Goal: Information Seeking & Learning: Learn about a topic

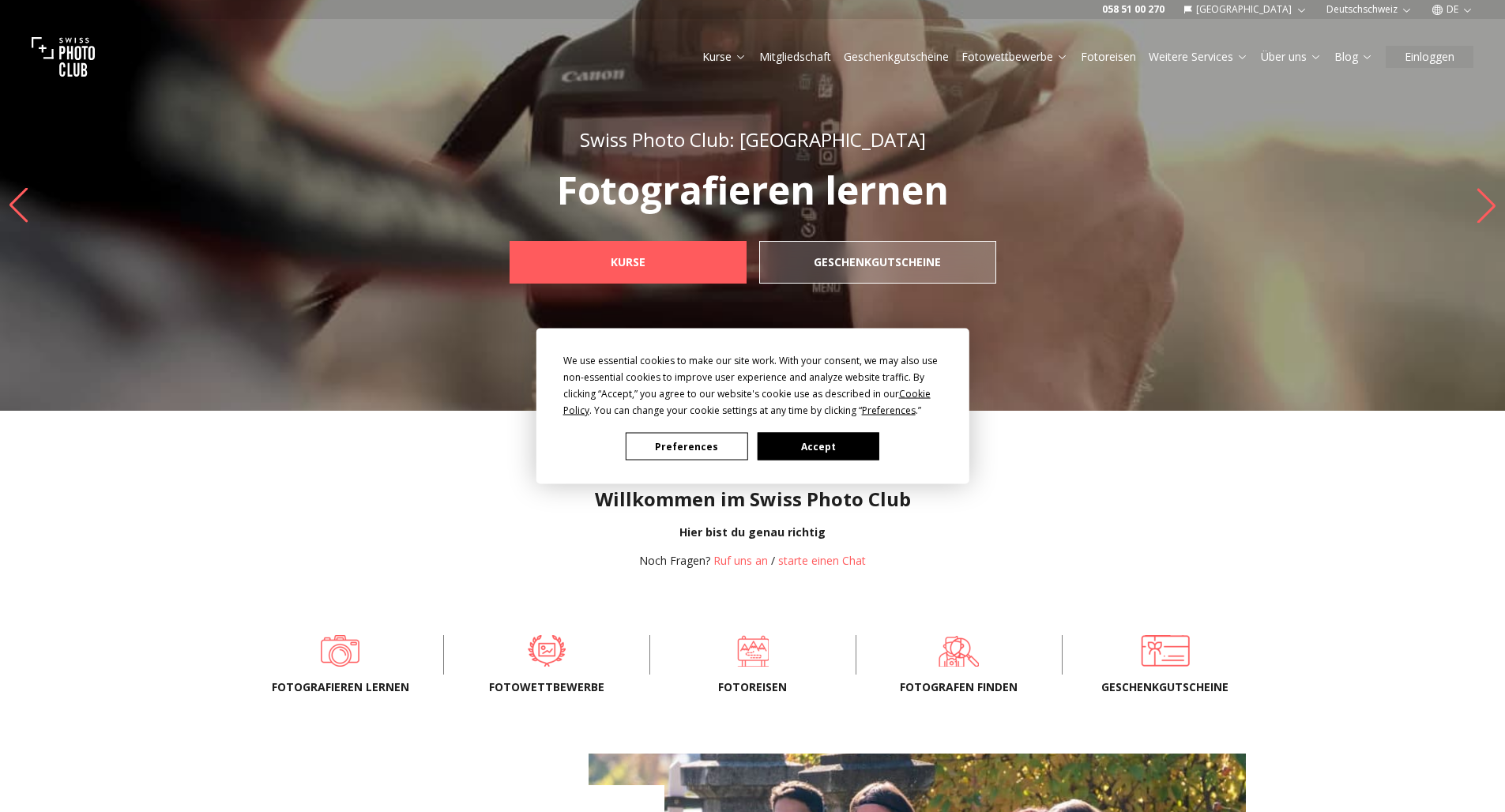
click at [784, 456] on button "Accept" at bounding box center [817, 446] width 122 height 28
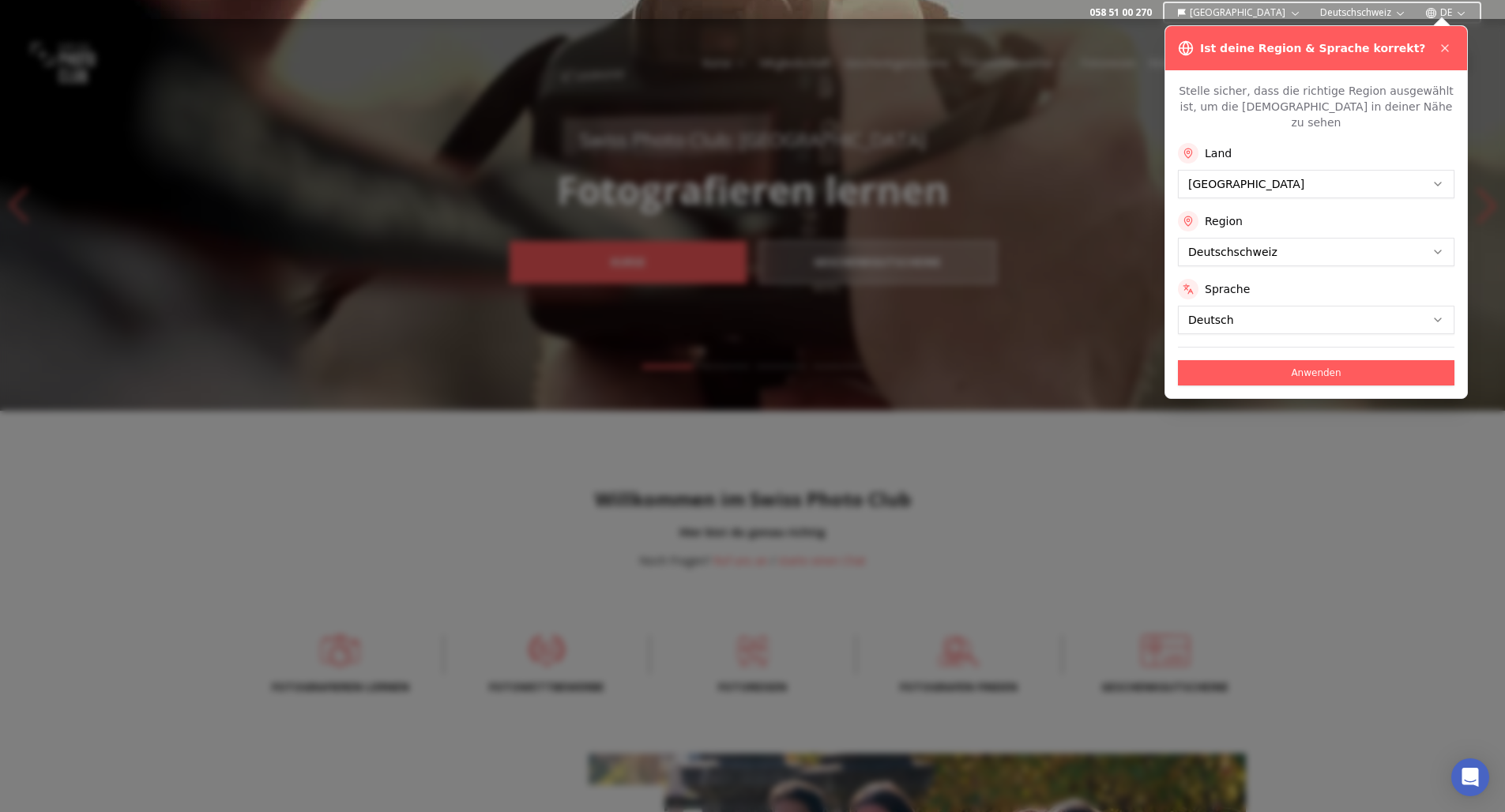
click at [1261, 364] on button "Anwenden" at bounding box center [1316, 373] width 276 height 25
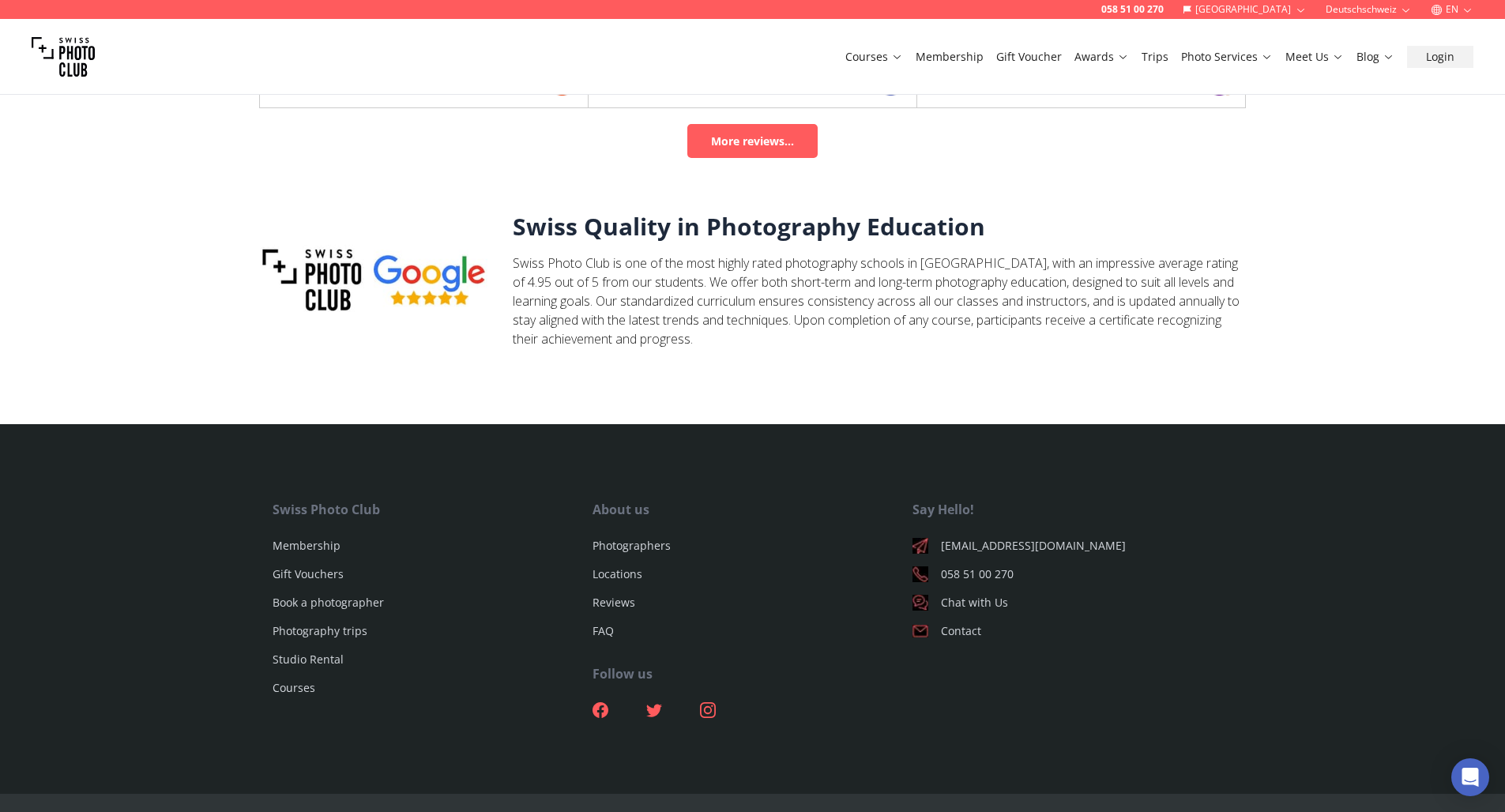
scroll to position [5088, 0]
click at [945, 607] on ul "[EMAIL_ADDRESS][DOMAIN_NAME] [PHONE_NUMBER] Chat with Us Contact" at bounding box center [1072, 590] width 320 height 127
click at [944, 624] on link "Contact" at bounding box center [1072, 632] width 320 height 15
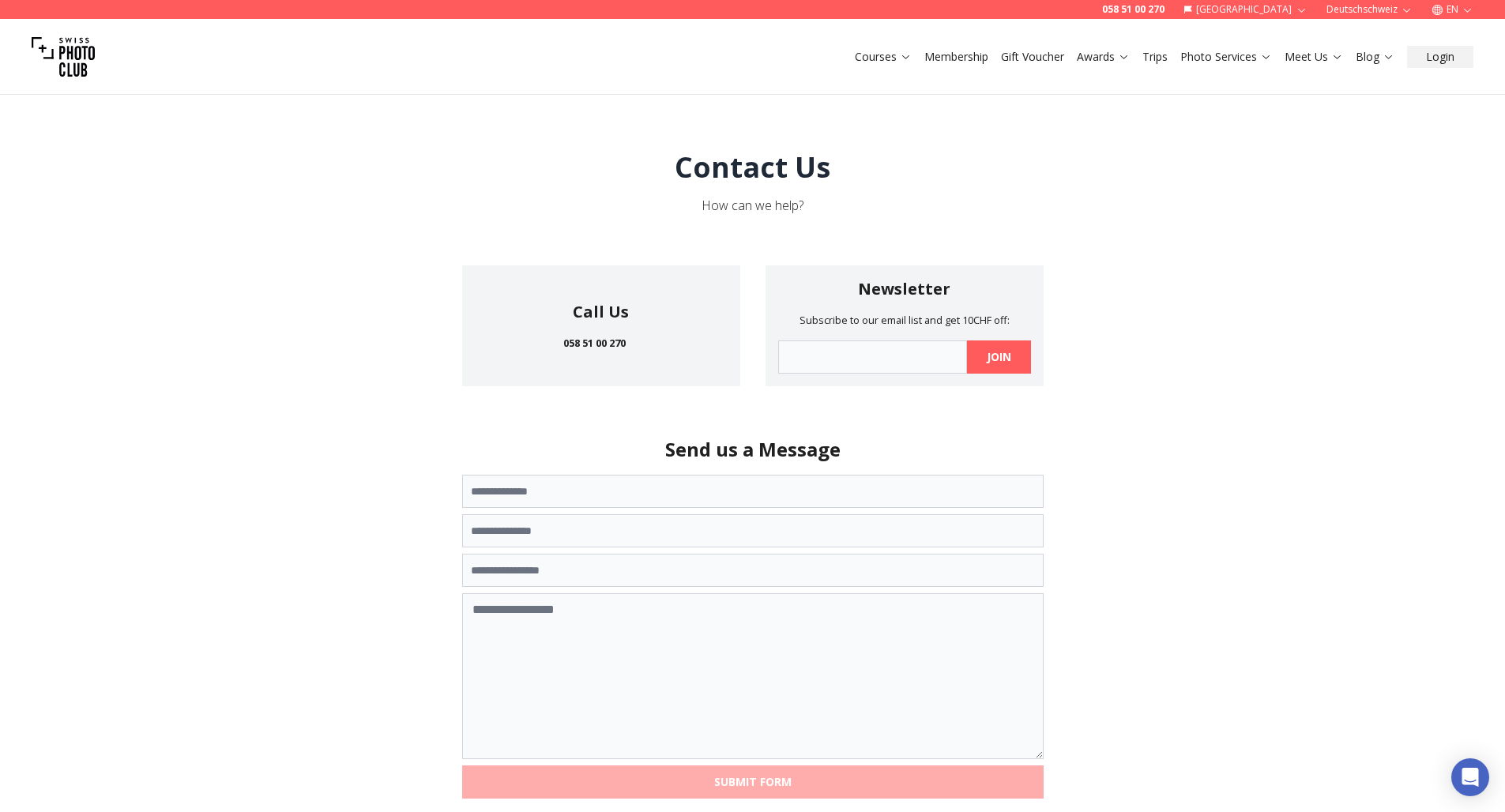
click at [841, 47] on div "Courses Membership Gift Voucher Awards Trips Photo Services Meet Us Blog Login" at bounding box center [752, 57] width 1505 height 76
click at [867, 46] on button "Courses" at bounding box center [883, 57] width 69 height 22
click at [875, 47] on button "Courses" at bounding box center [883, 57] width 69 height 22
click at [866, 51] on link "Courses" at bounding box center [882, 57] width 57 height 15
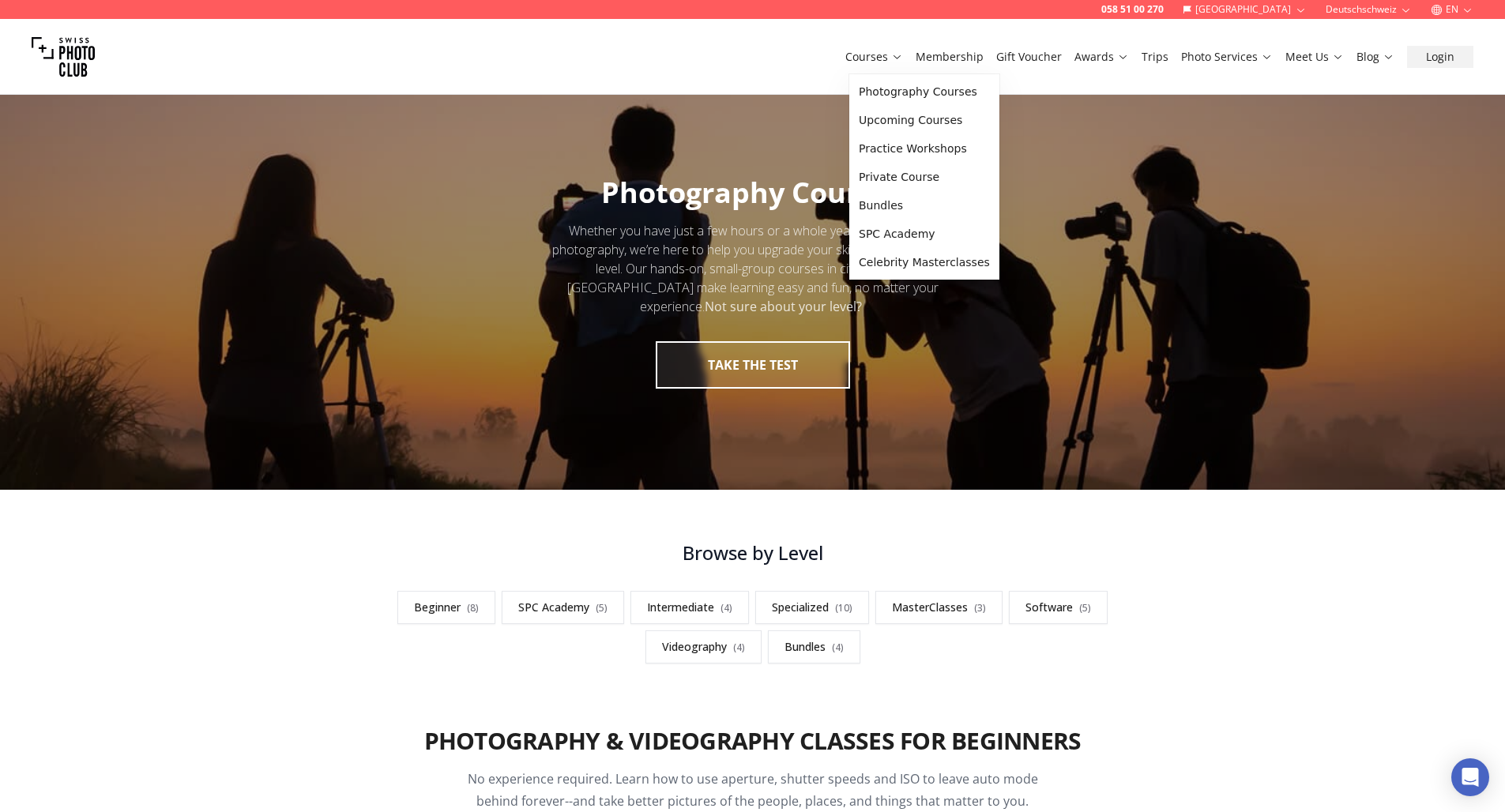
click at [904, 59] on icon at bounding box center [897, 57] width 12 height 12
click at [905, 86] on link "Photography Courses" at bounding box center [925, 92] width 144 height 29
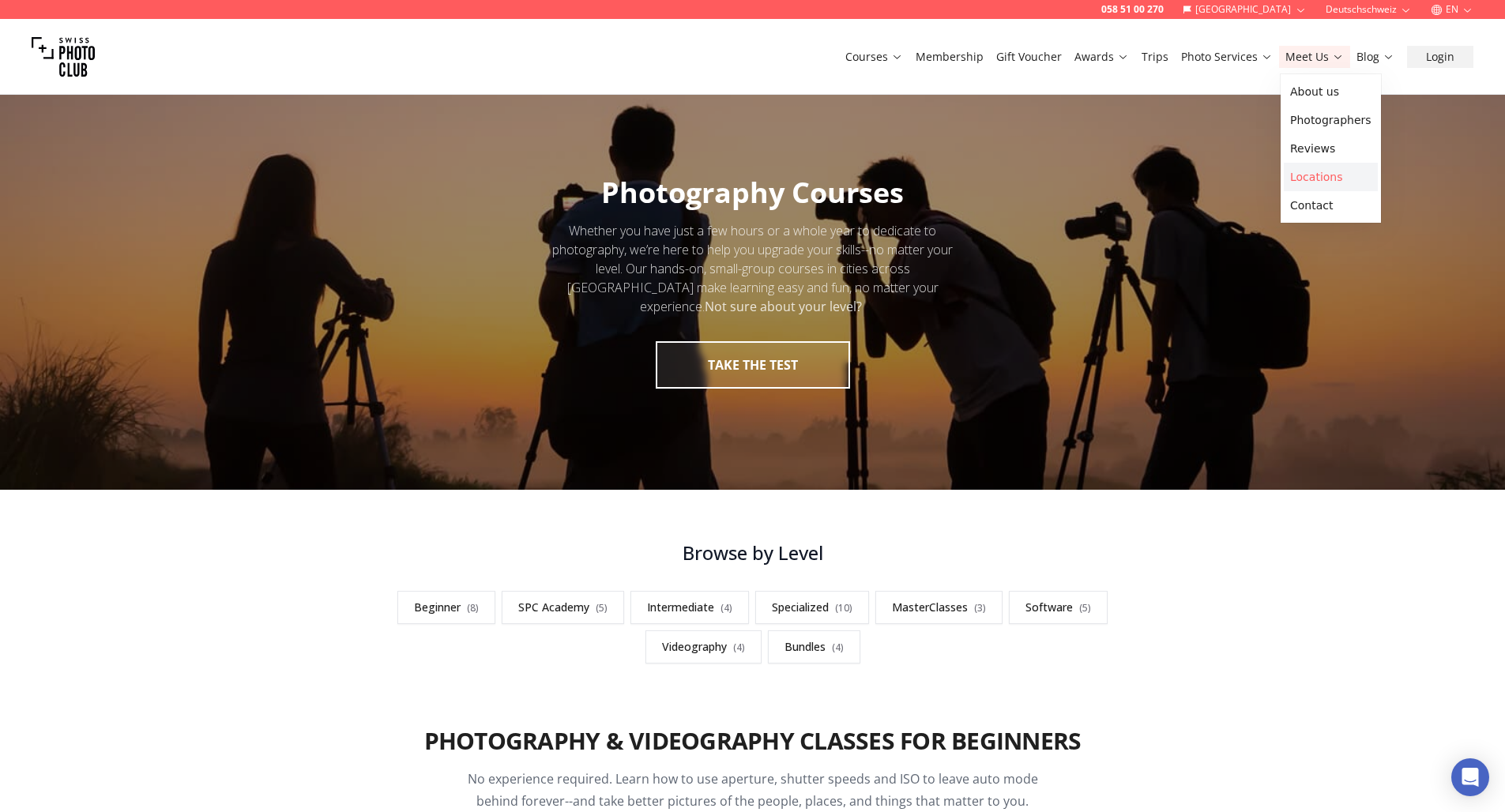
click at [1295, 179] on link "Locations" at bounding box center [1331, 177] width 94 height 29
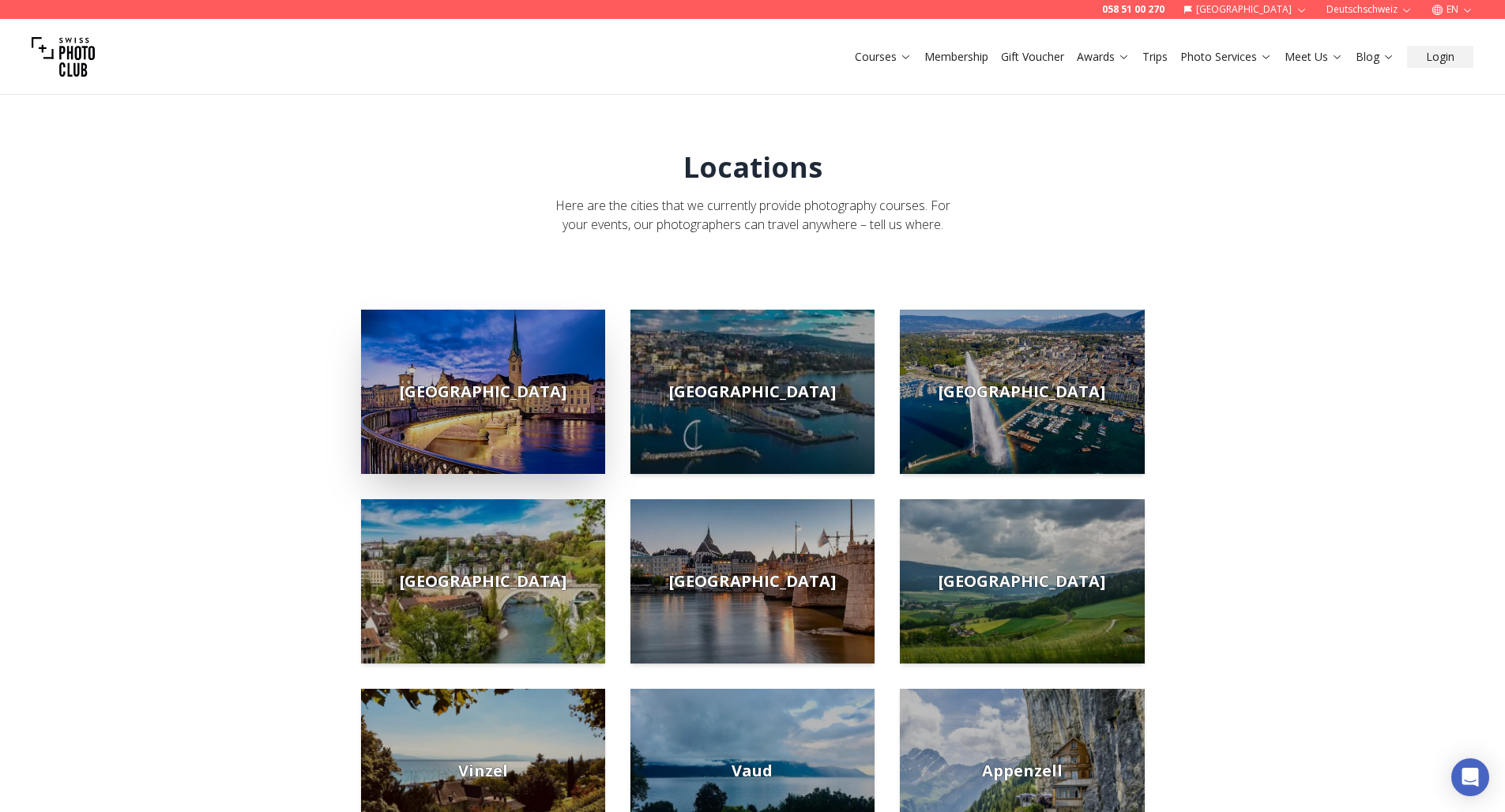
click at [461, 387] on span "[GEOGRAPHIC_DATA]" at bounding box center [483, 391] width 167 height 22
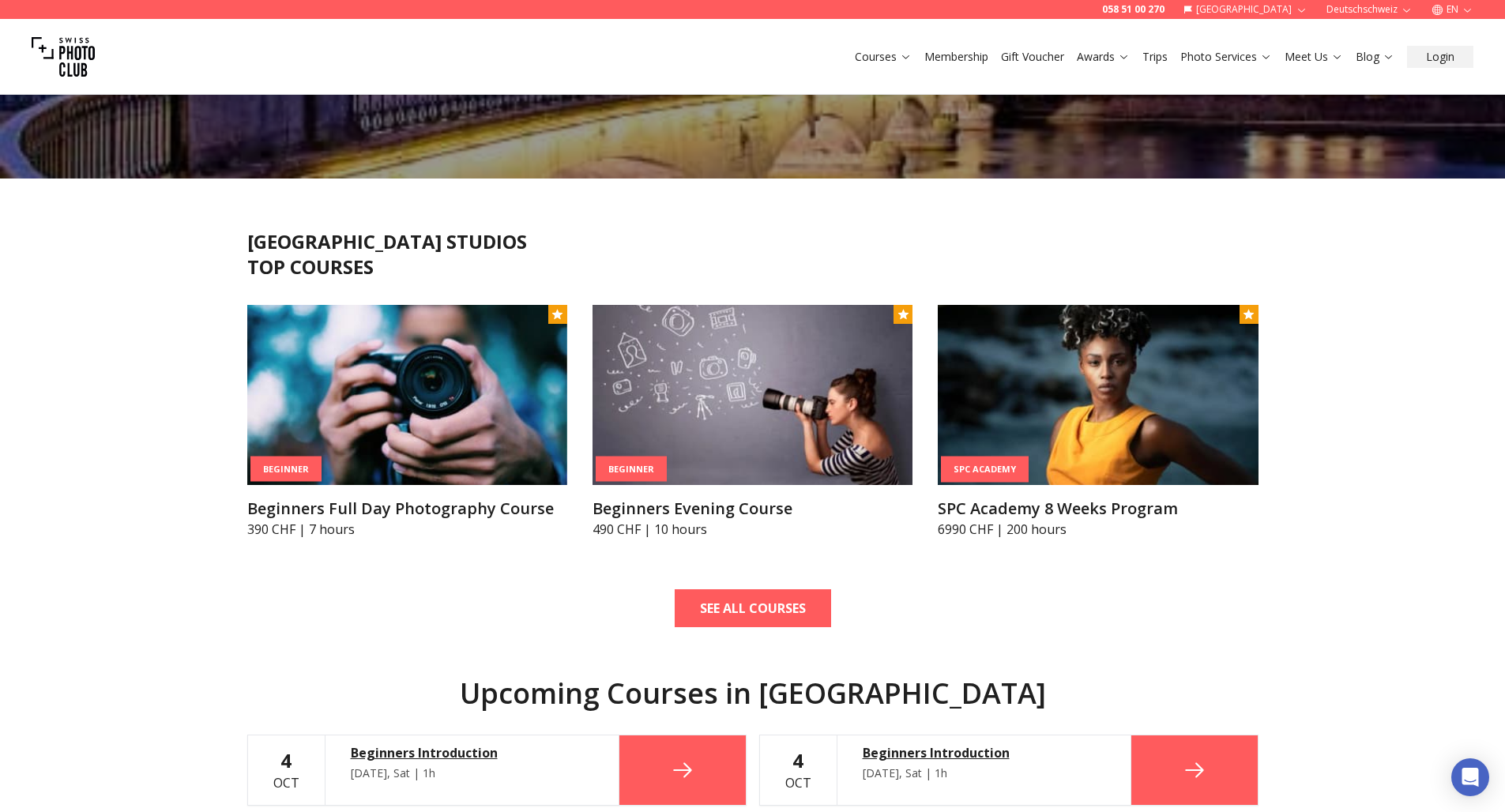
scroll to position [336, 0]
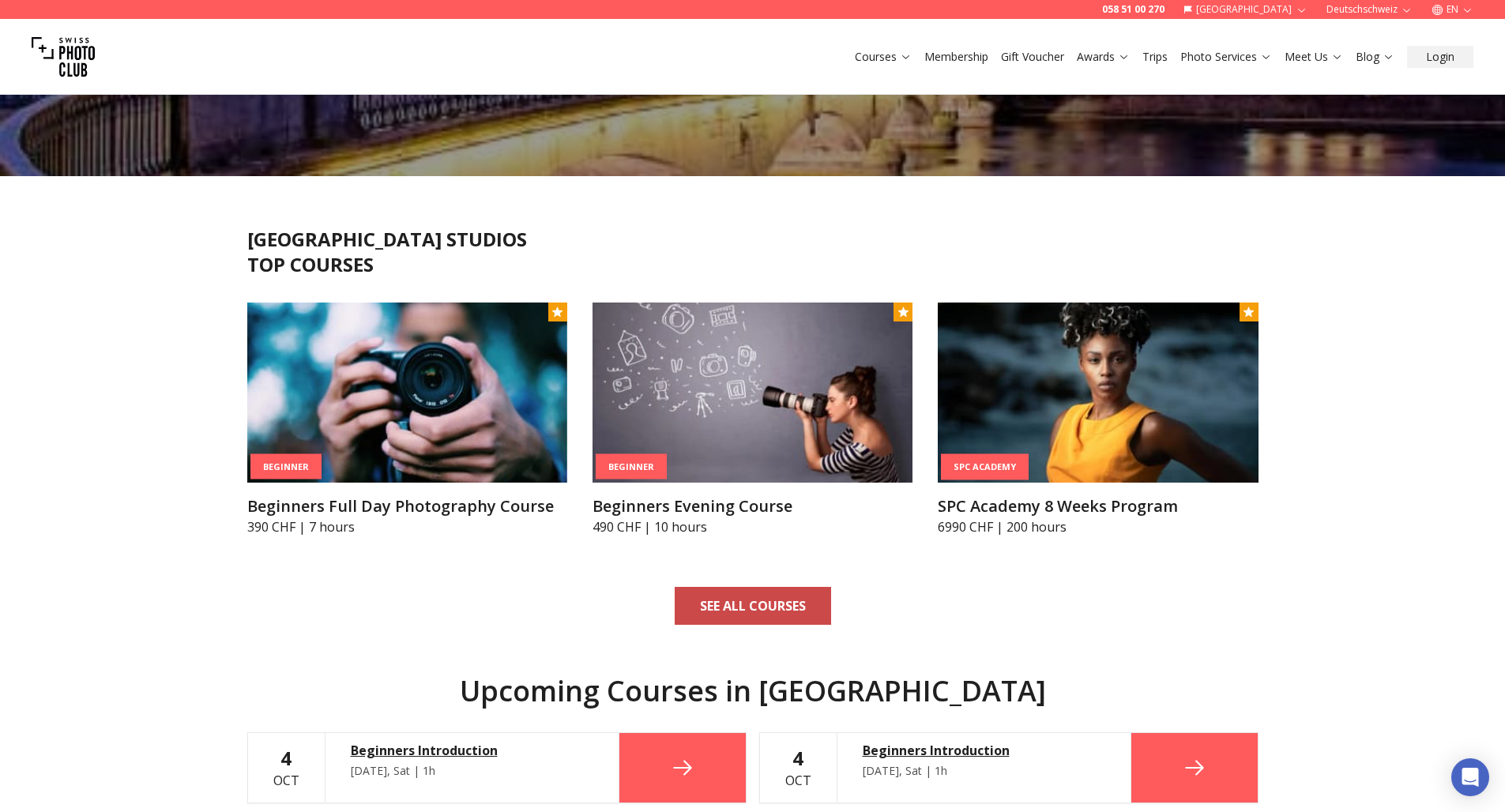
click at [716, 601] on b "SEE ALL COURSES" at bounding box center [753, 606] width 106 height 19
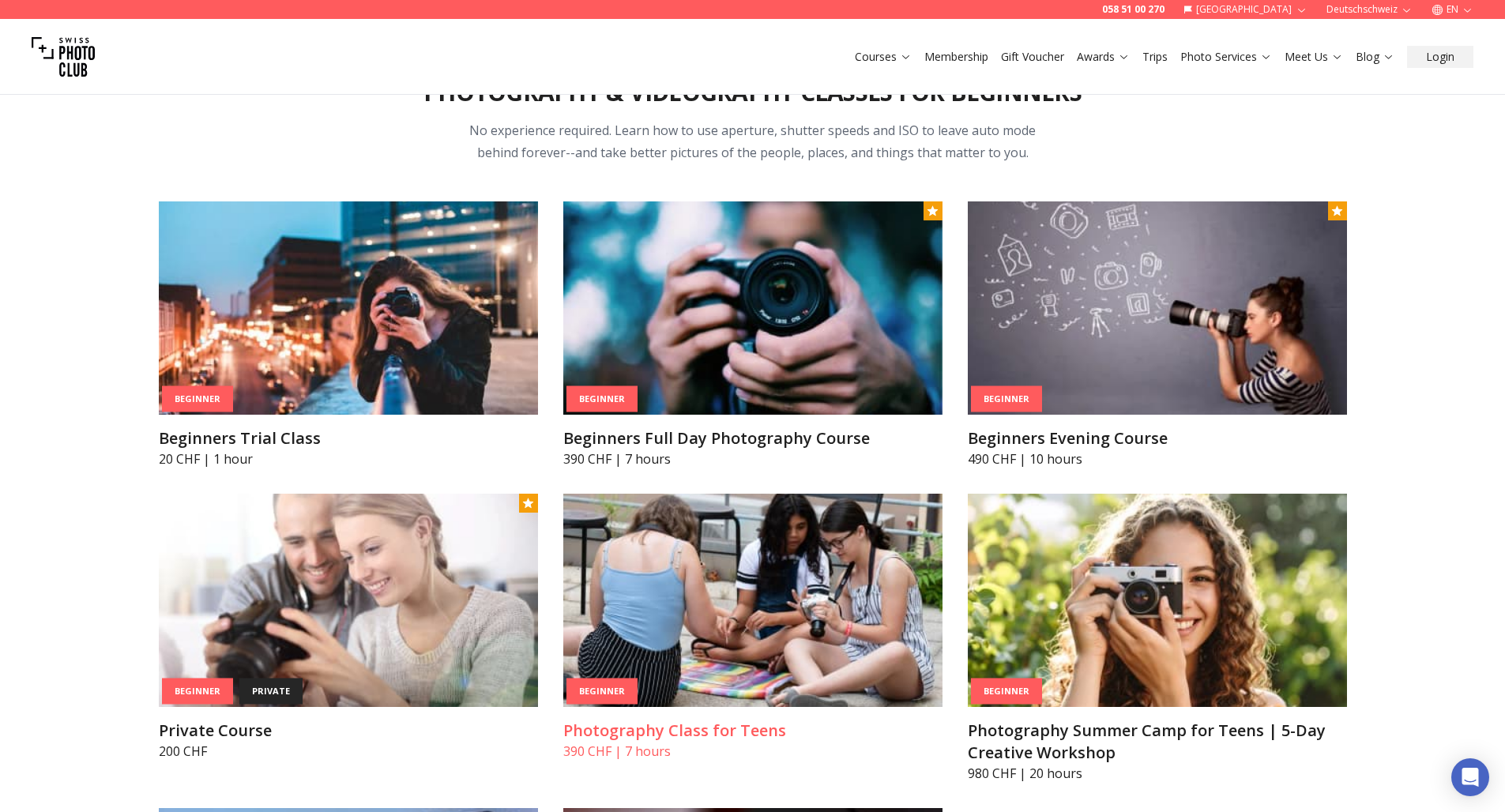
scroll to position [652, 0]
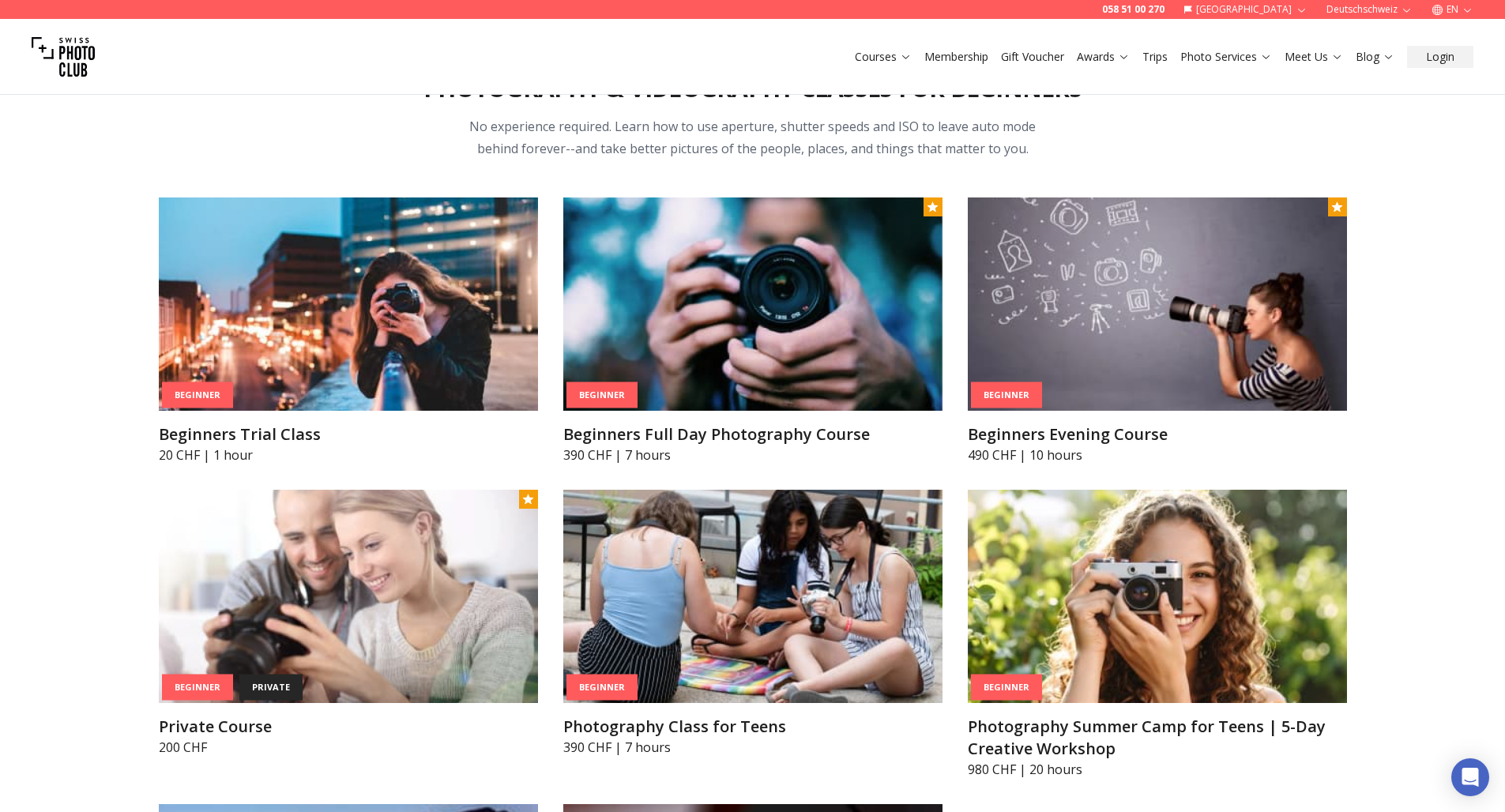
drag, startPoint x: 719, startPoint y: 607, endPoint x: 30, endPoint y: 576, distance: 689.7
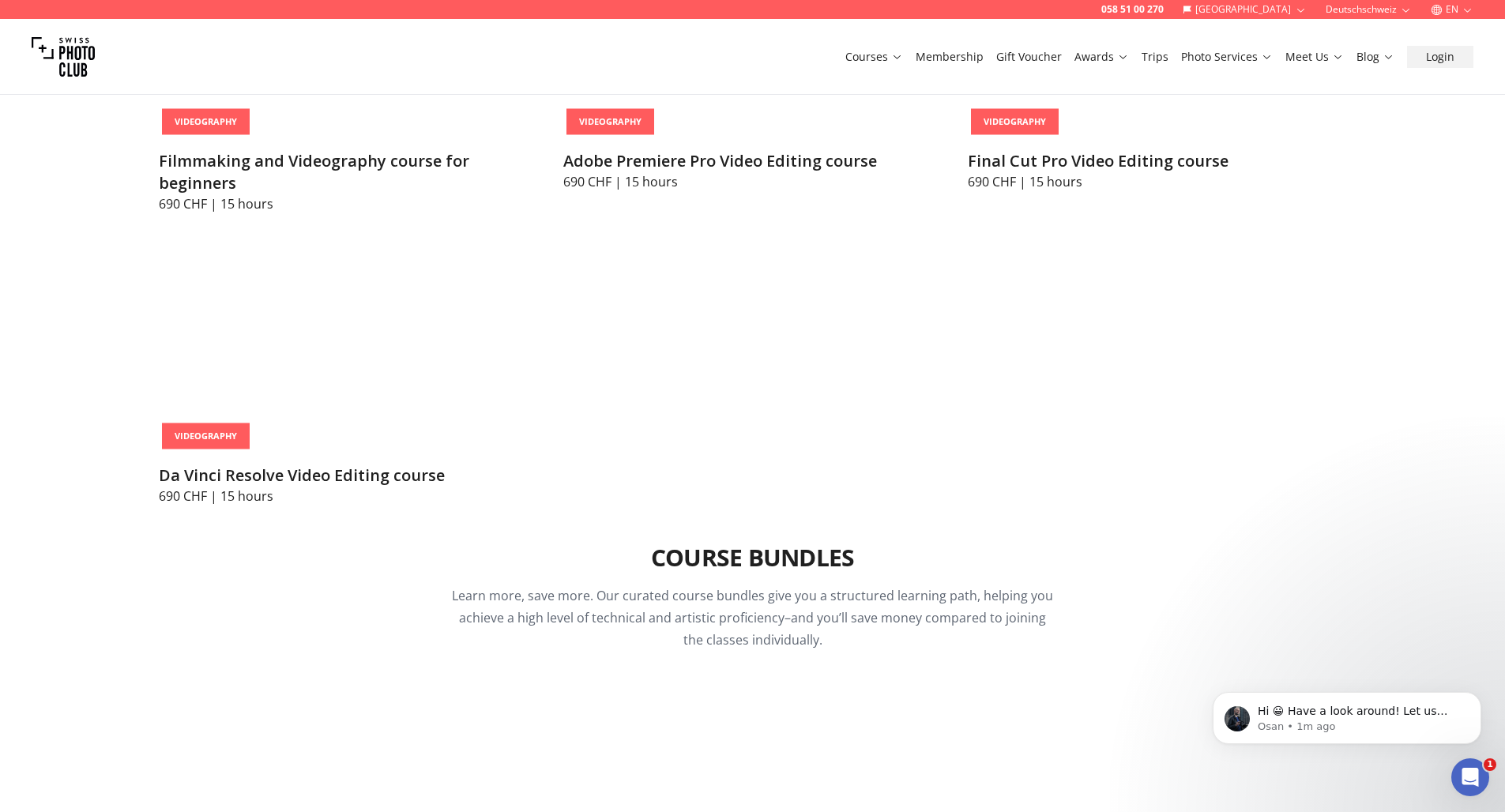
scroll to position [6038, 0]
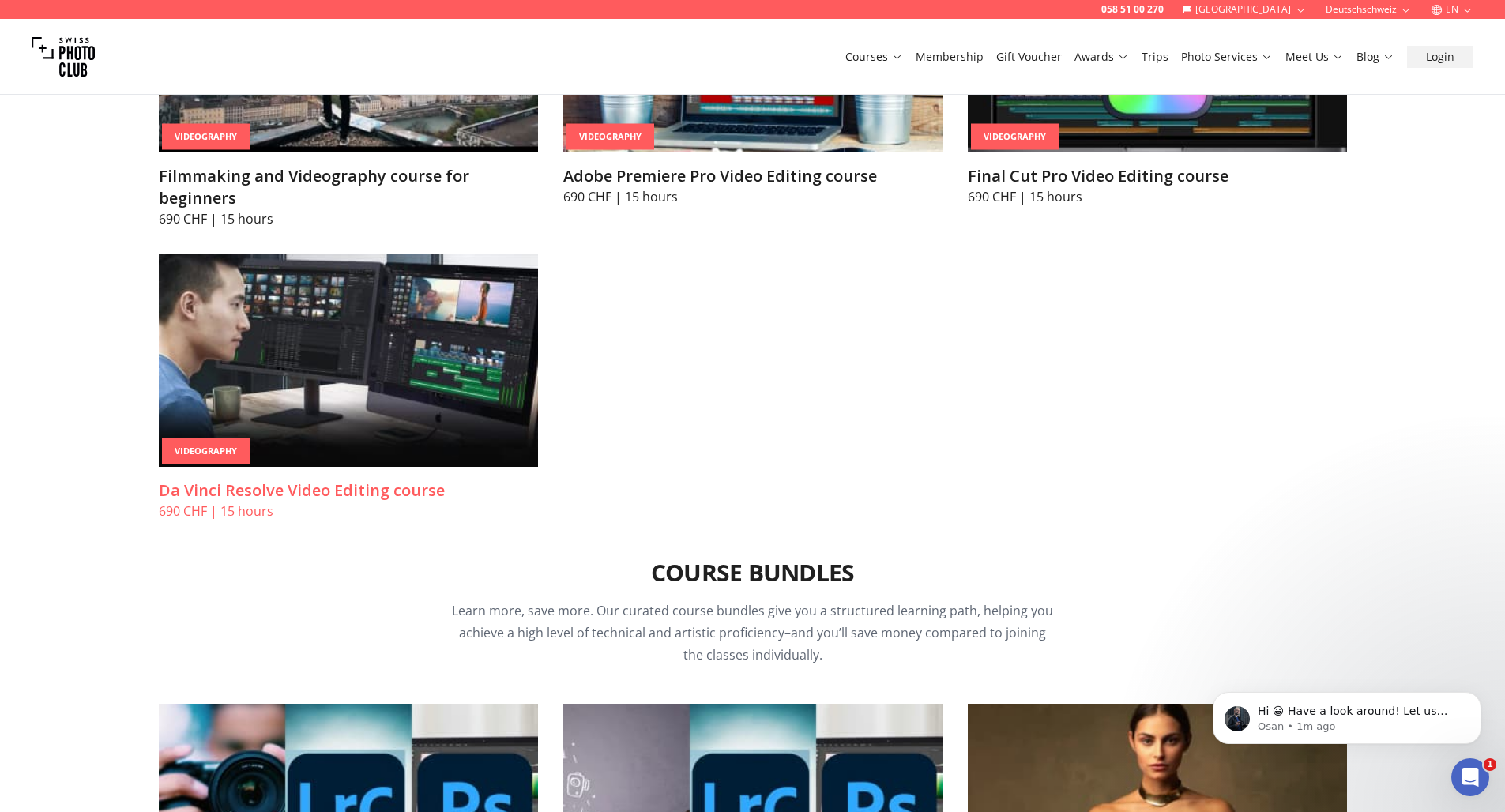
click at [206, 479] on h3 "Da Vinci Resolve Video Editing course" at bounding box center [348, 490] width 379 height 22
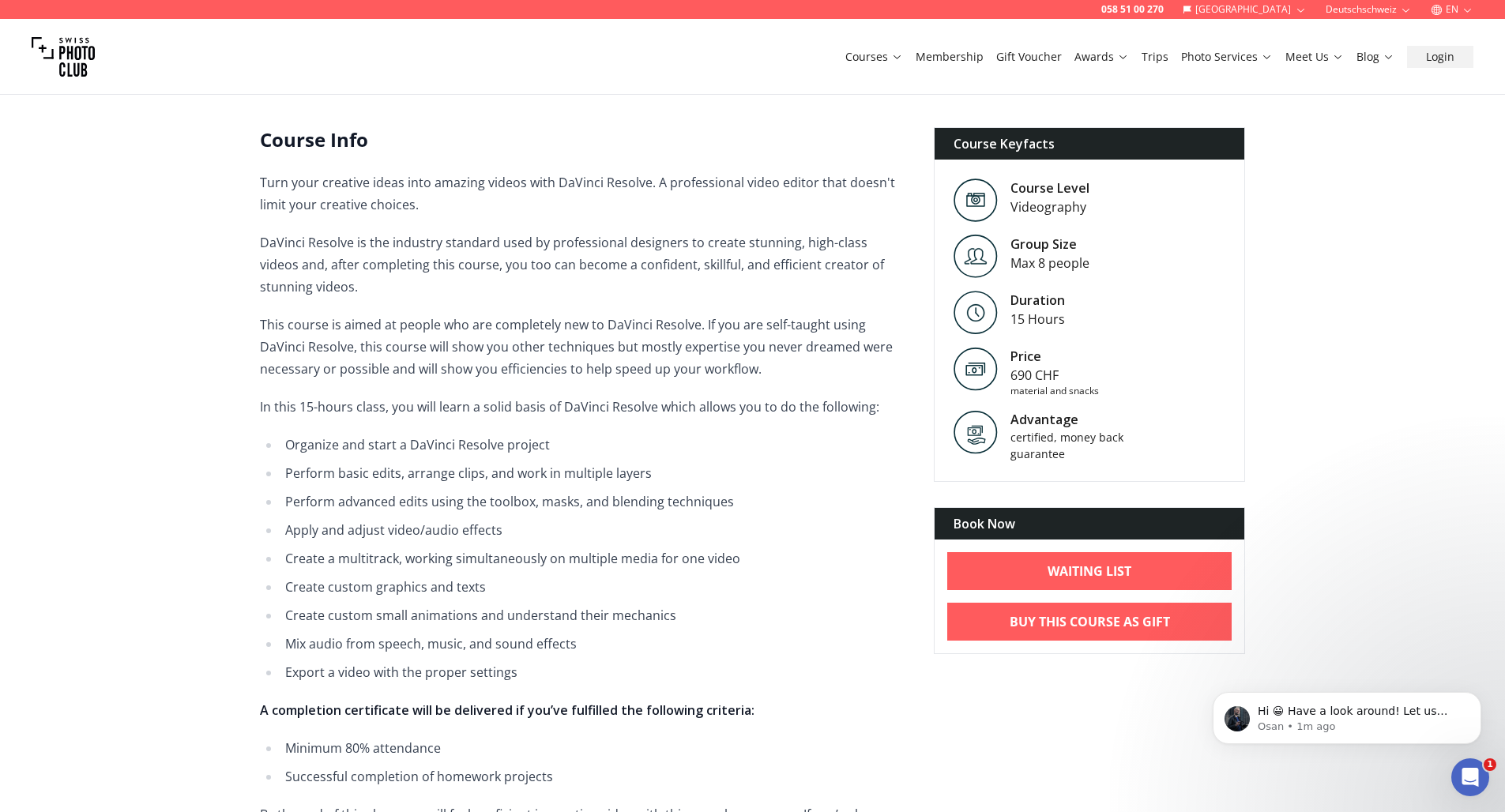
scroll to position [358, 0]
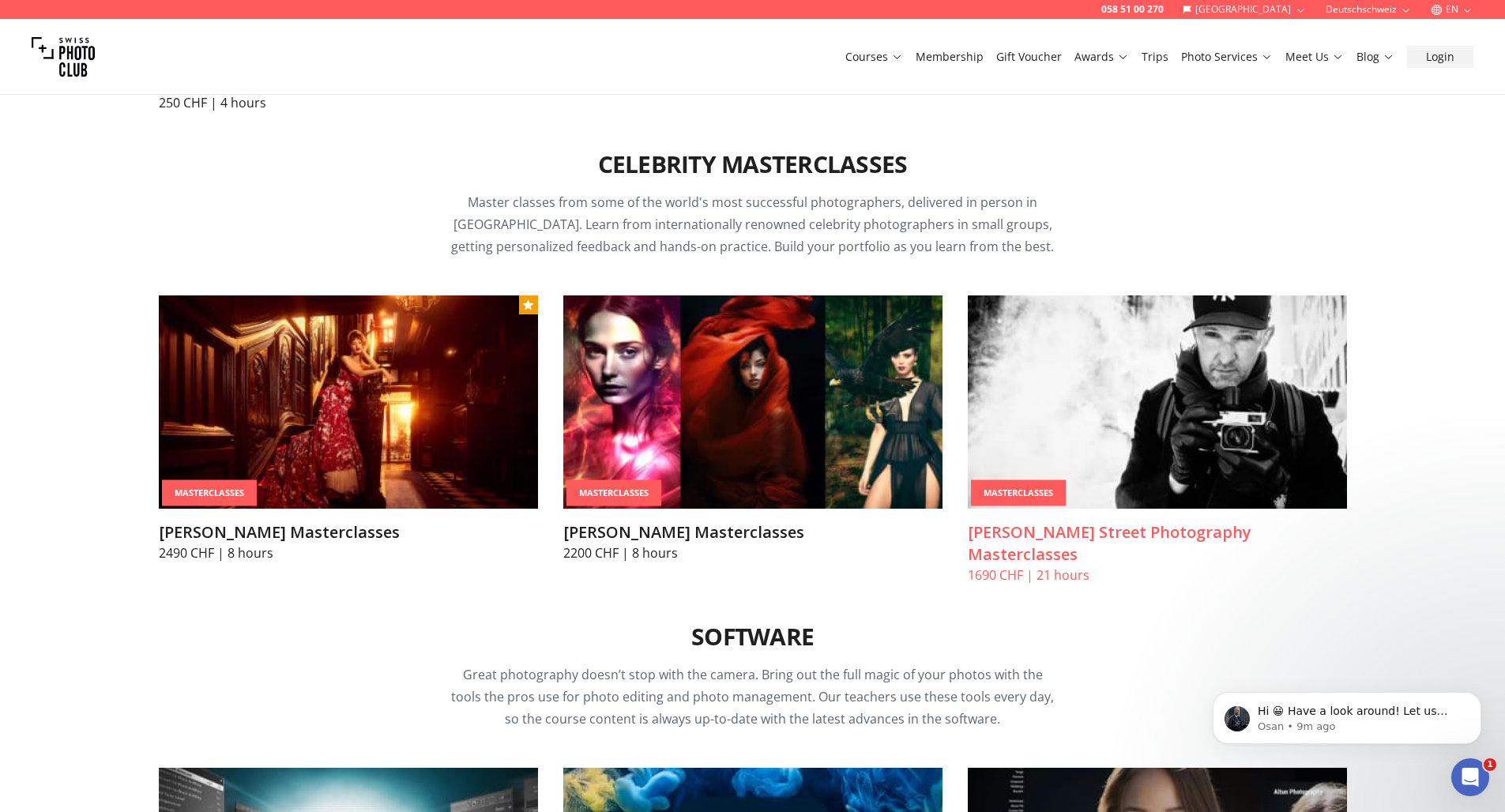
scroll to position [4510, 0]
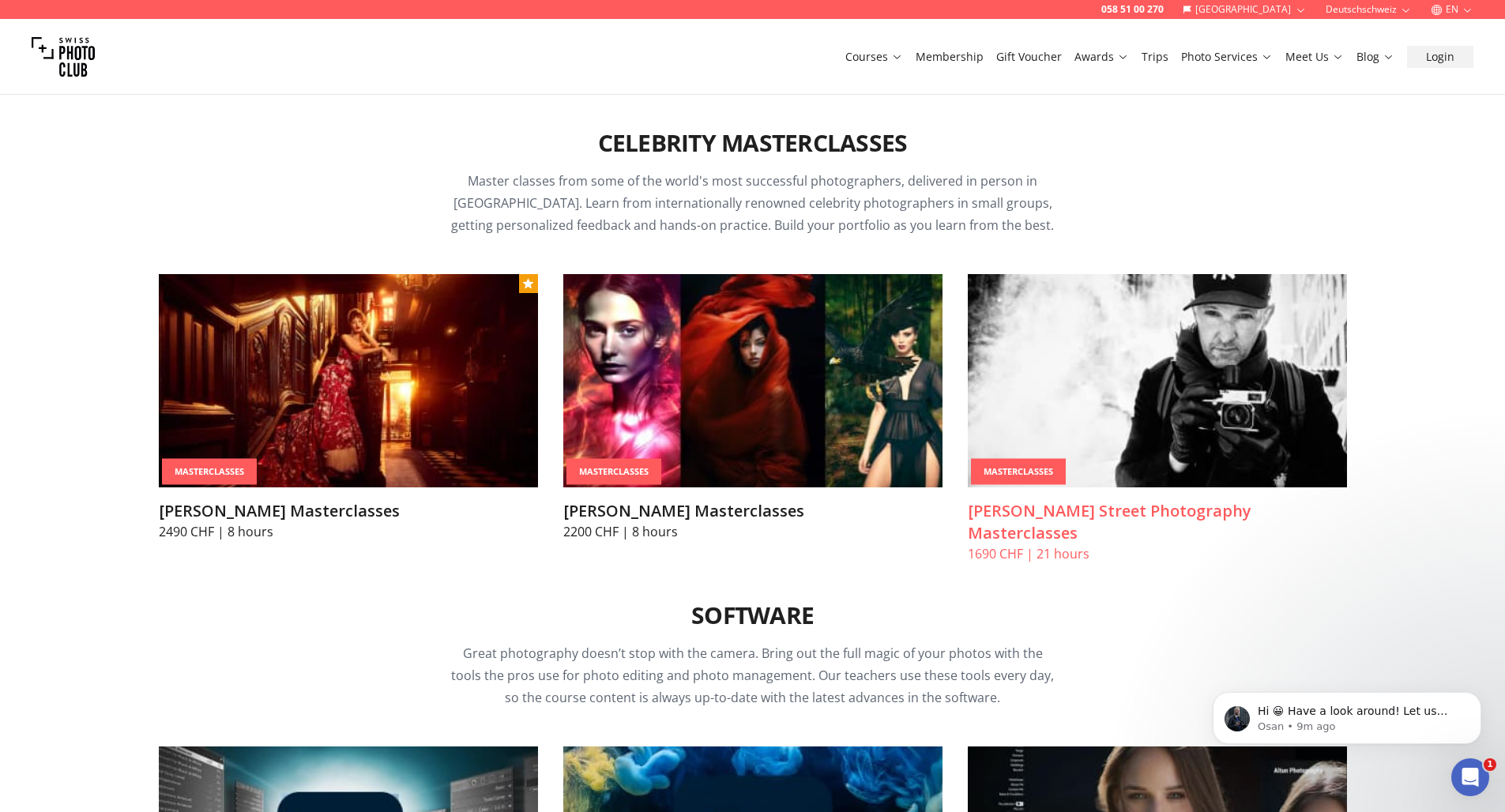
click at [1164, 399] on img at bounding box center [1157, 381] width 379 height 213
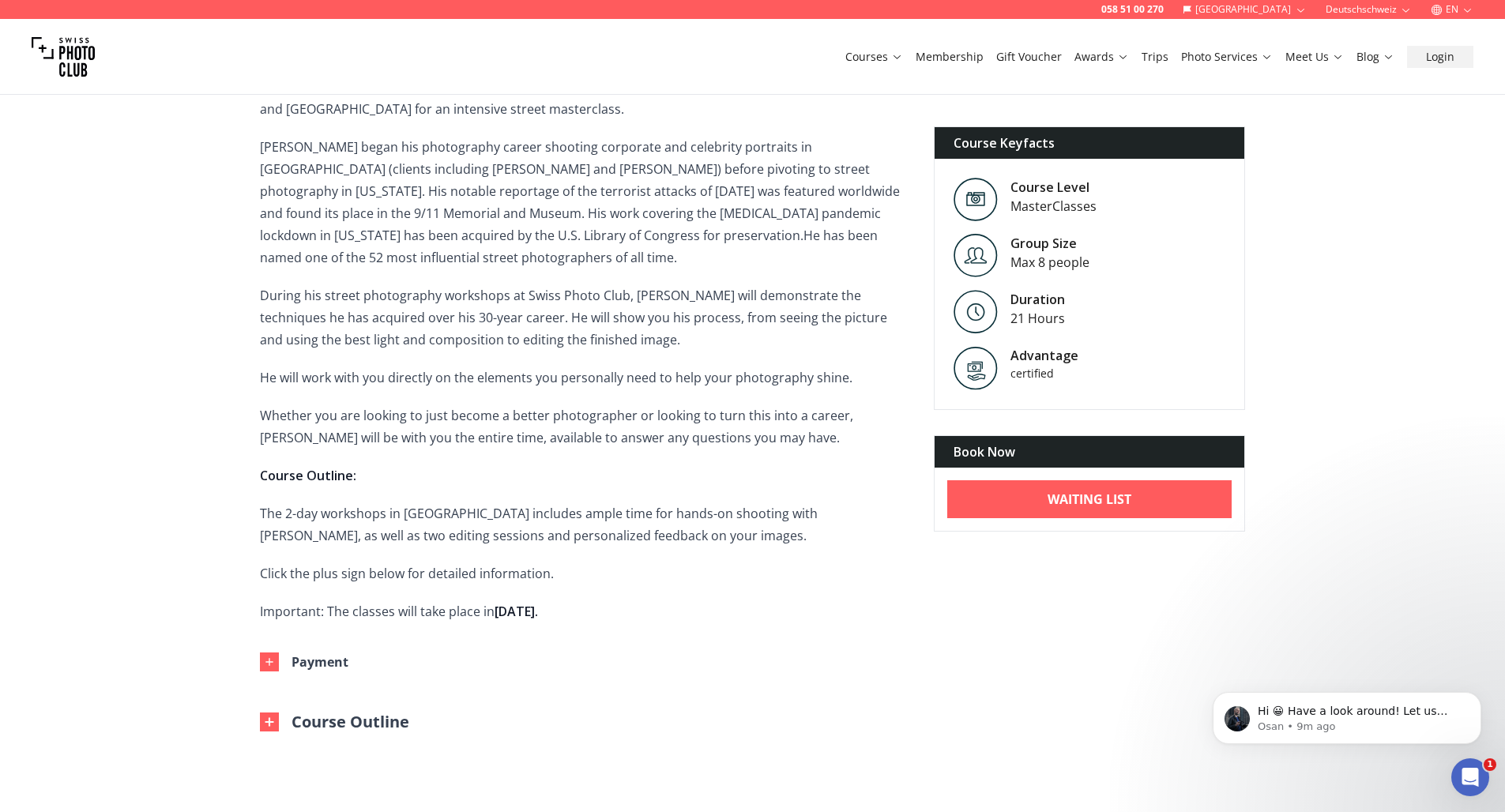
scroll to position [503, 0]
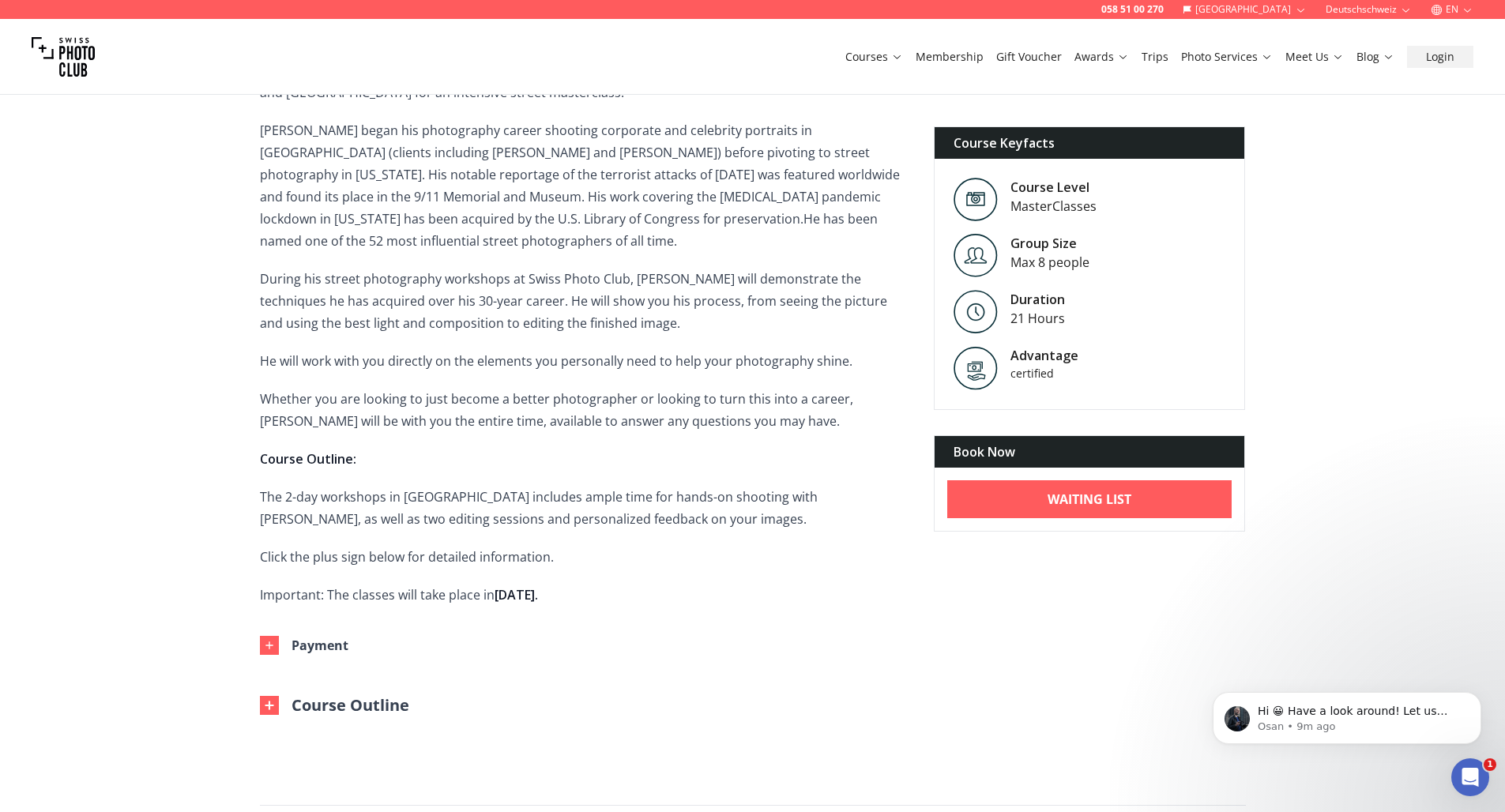
click at [976, 376] on img at bounding box center [976, 368] width 44 height 44
click at [1038, 380] on div "certified" at bounding box center [1078, 373] width 134 height 16
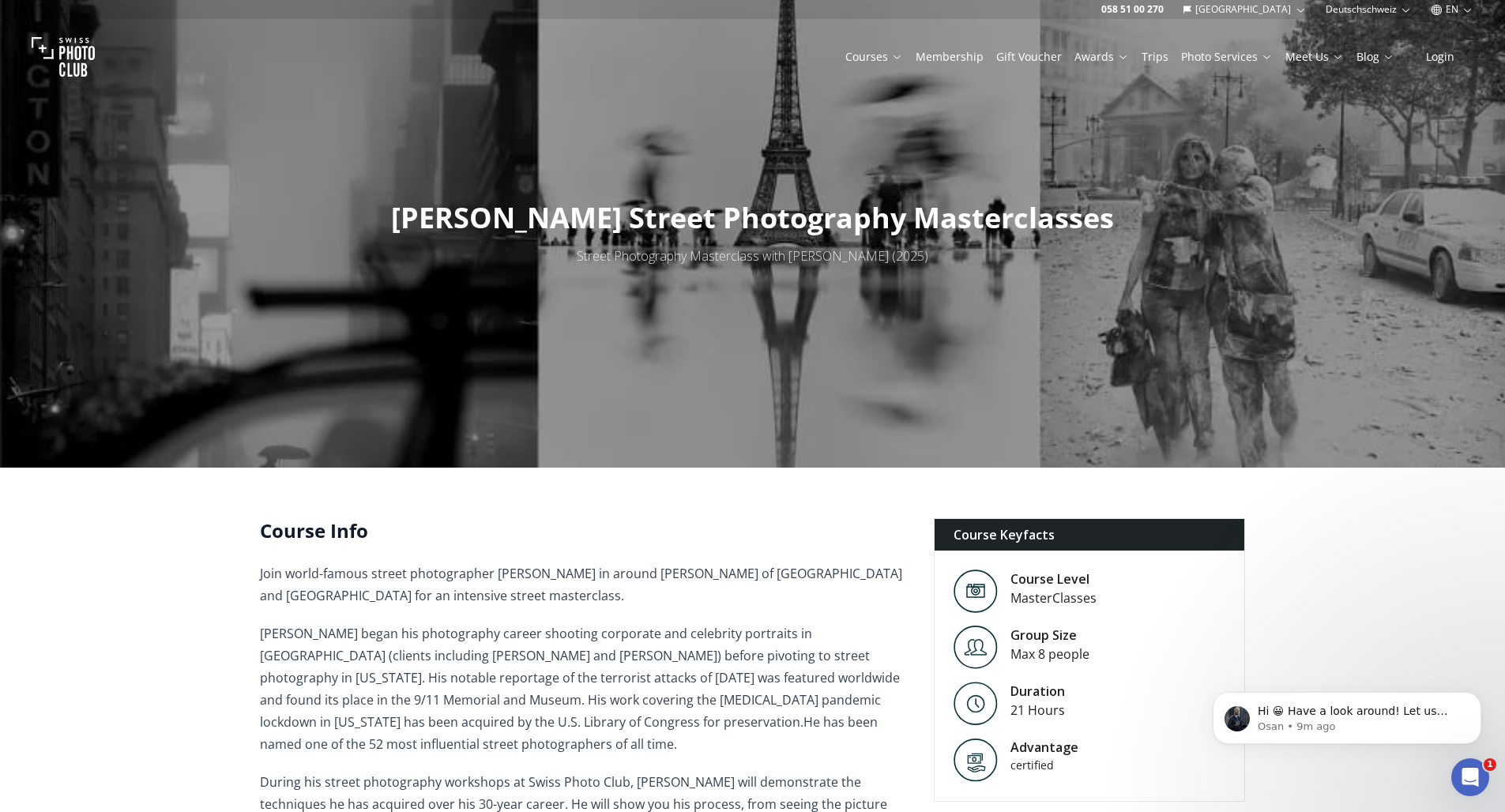
scroll to position [0, 0]
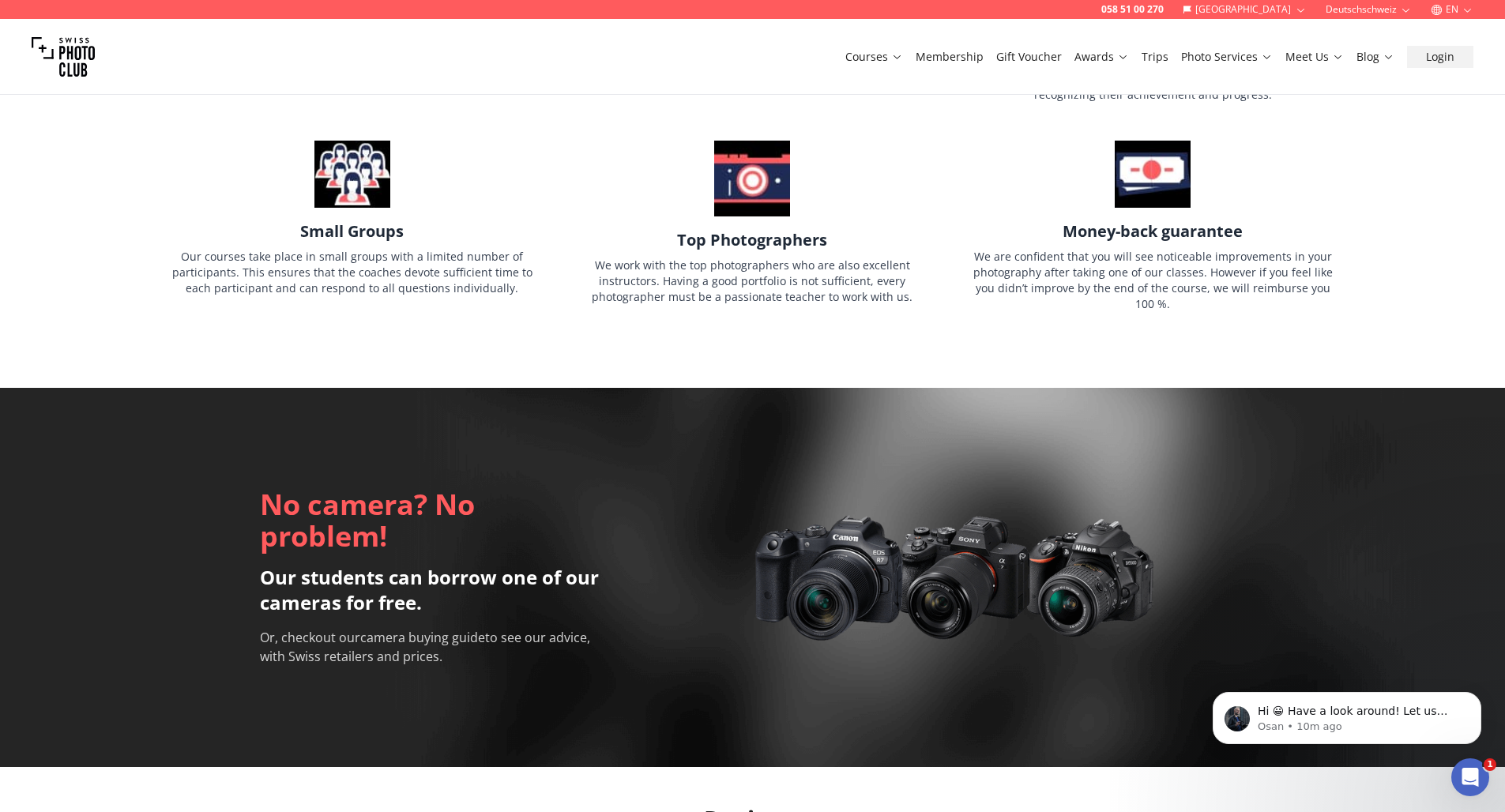
scroll to position [7669, 0]
